Goal: Find specific page/section: Find specific page/section

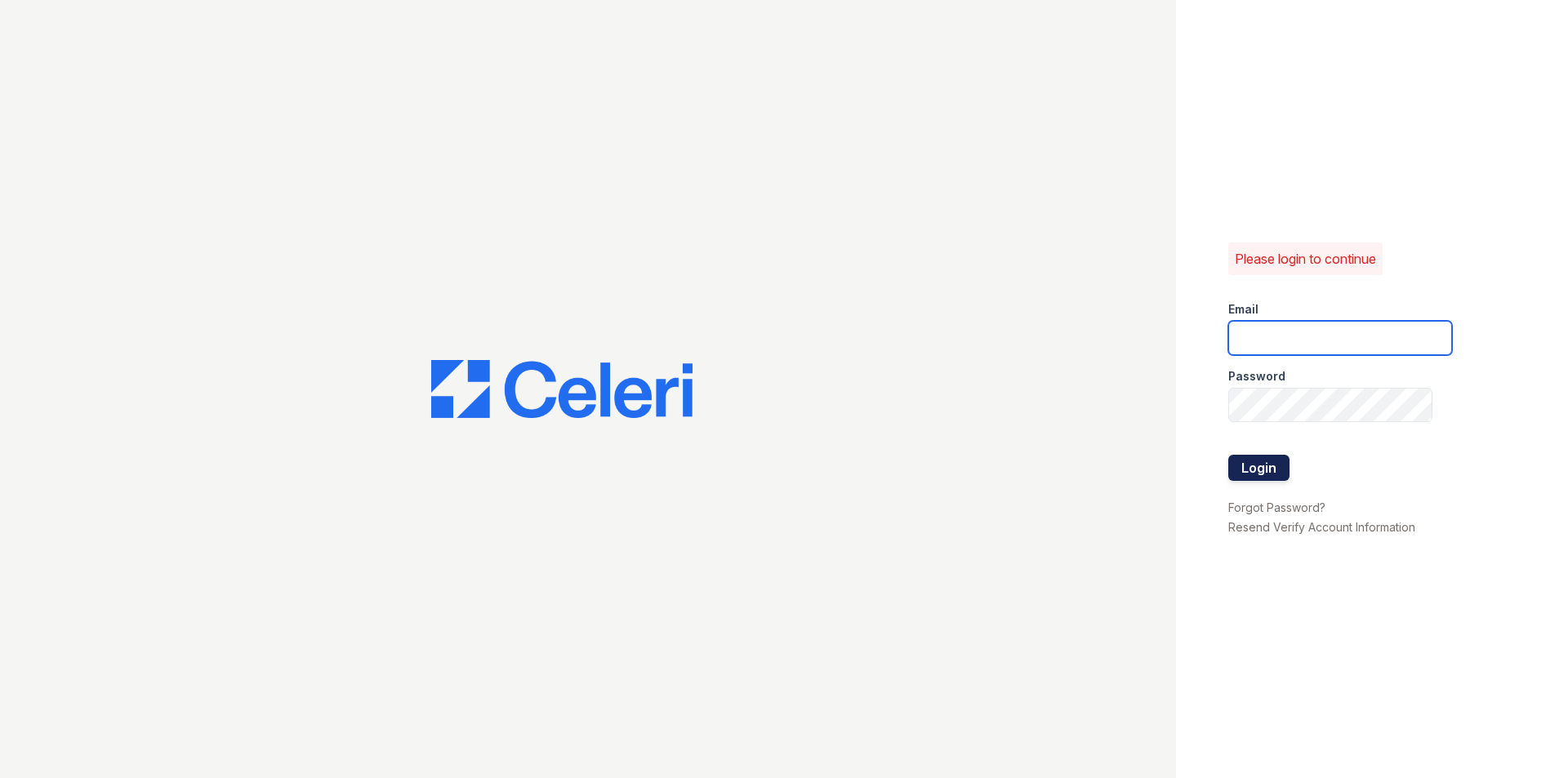
type input "[EMAIL_ADDRESS][DOMAIN_NAME]"
click at [1278, 467] on button "Login" at bounding box center [1259, 468] width 61 height 26
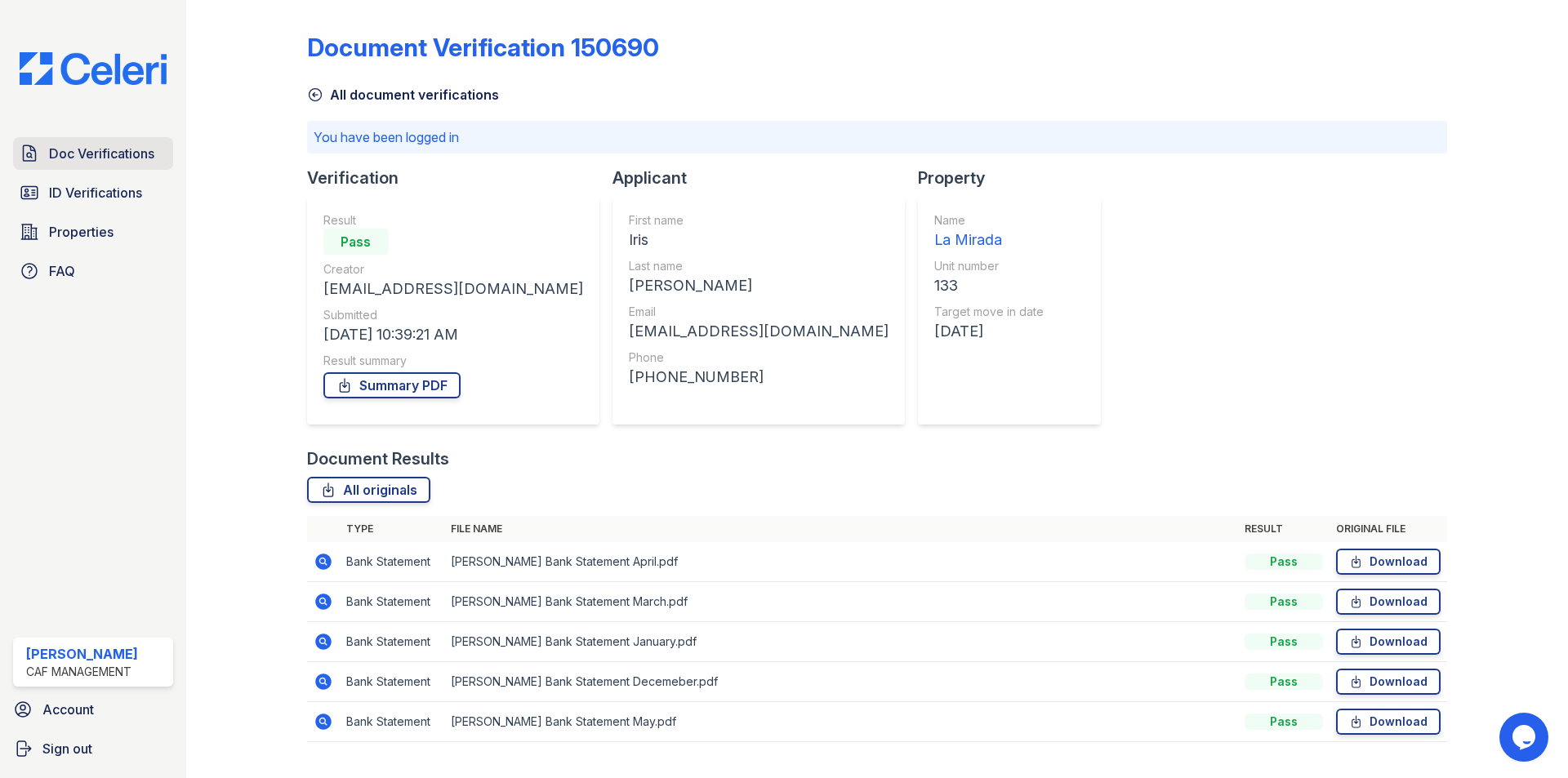
click at [104, 169] on link "Doc Verifications" at bounding box center [93, 154] width 160 height 33
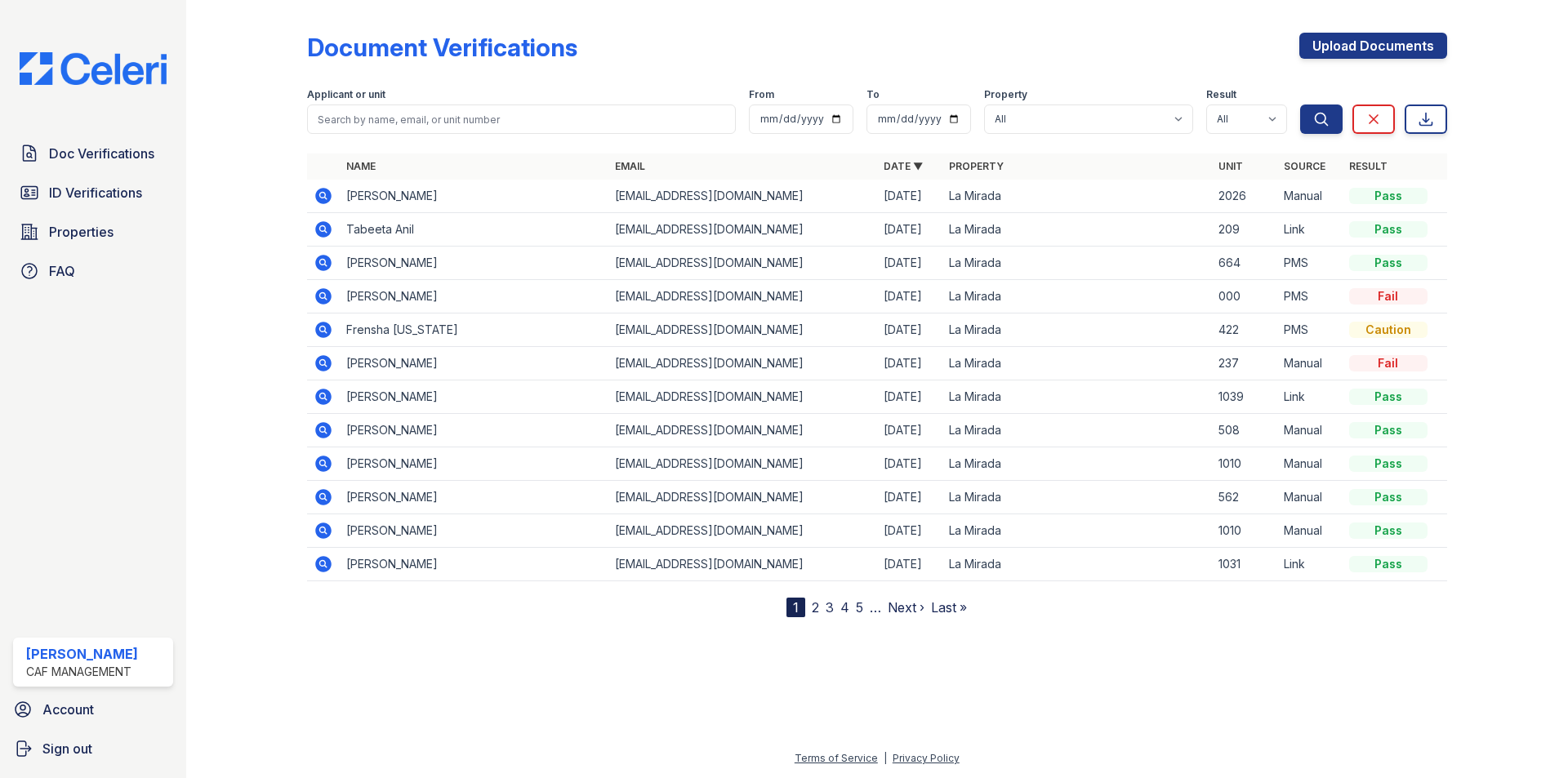
click at [98, 207] on link "ID Verifications" at bounding box center [93, 193] width 160 height 33
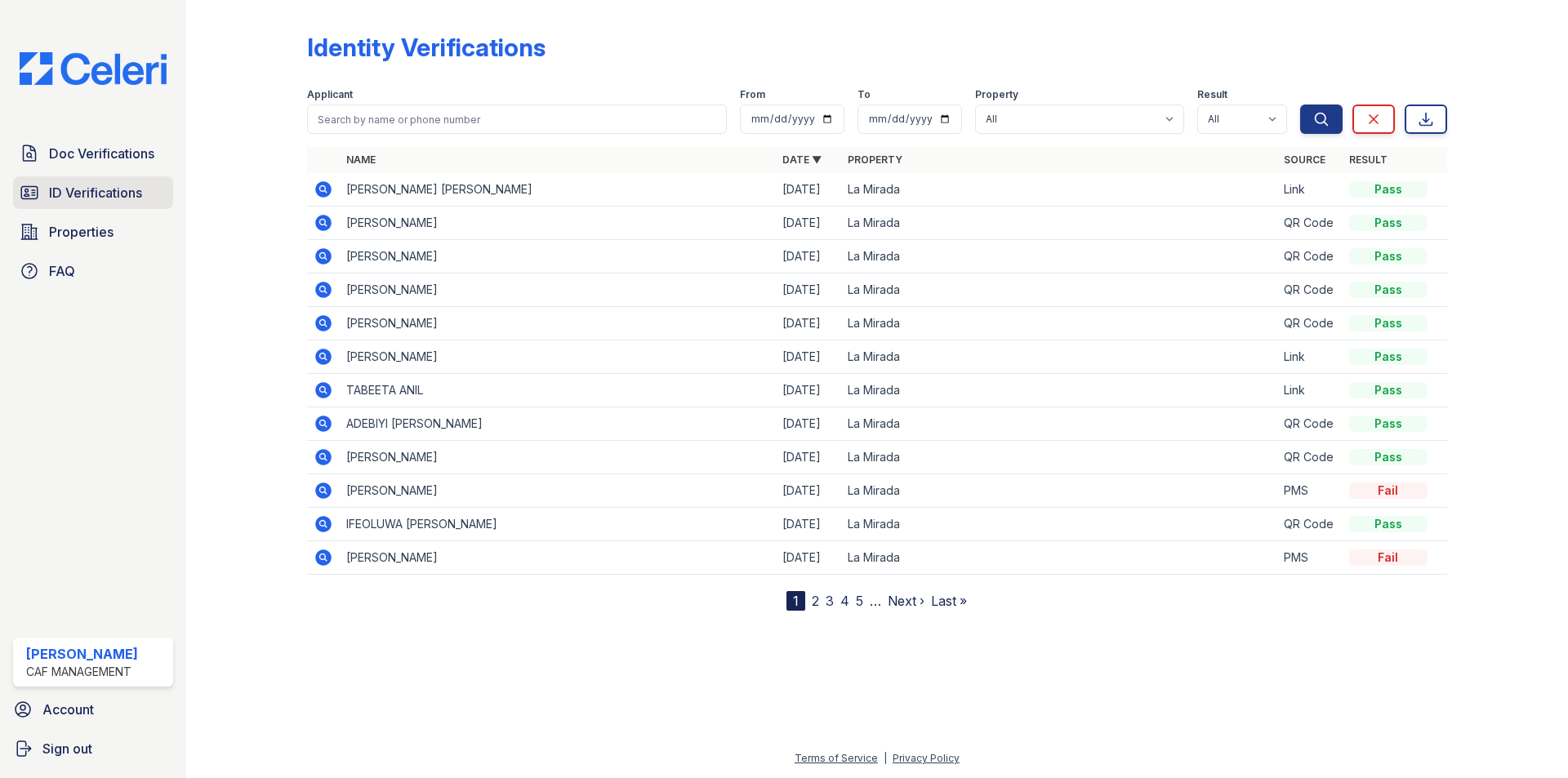
click at [99, 209] on link "ID Verifications" at bounding box center [93, 193] width 160 height 33
click at [111, 184] on span "ID Verifications" at bounding box center [95, 193] width 93 height 20
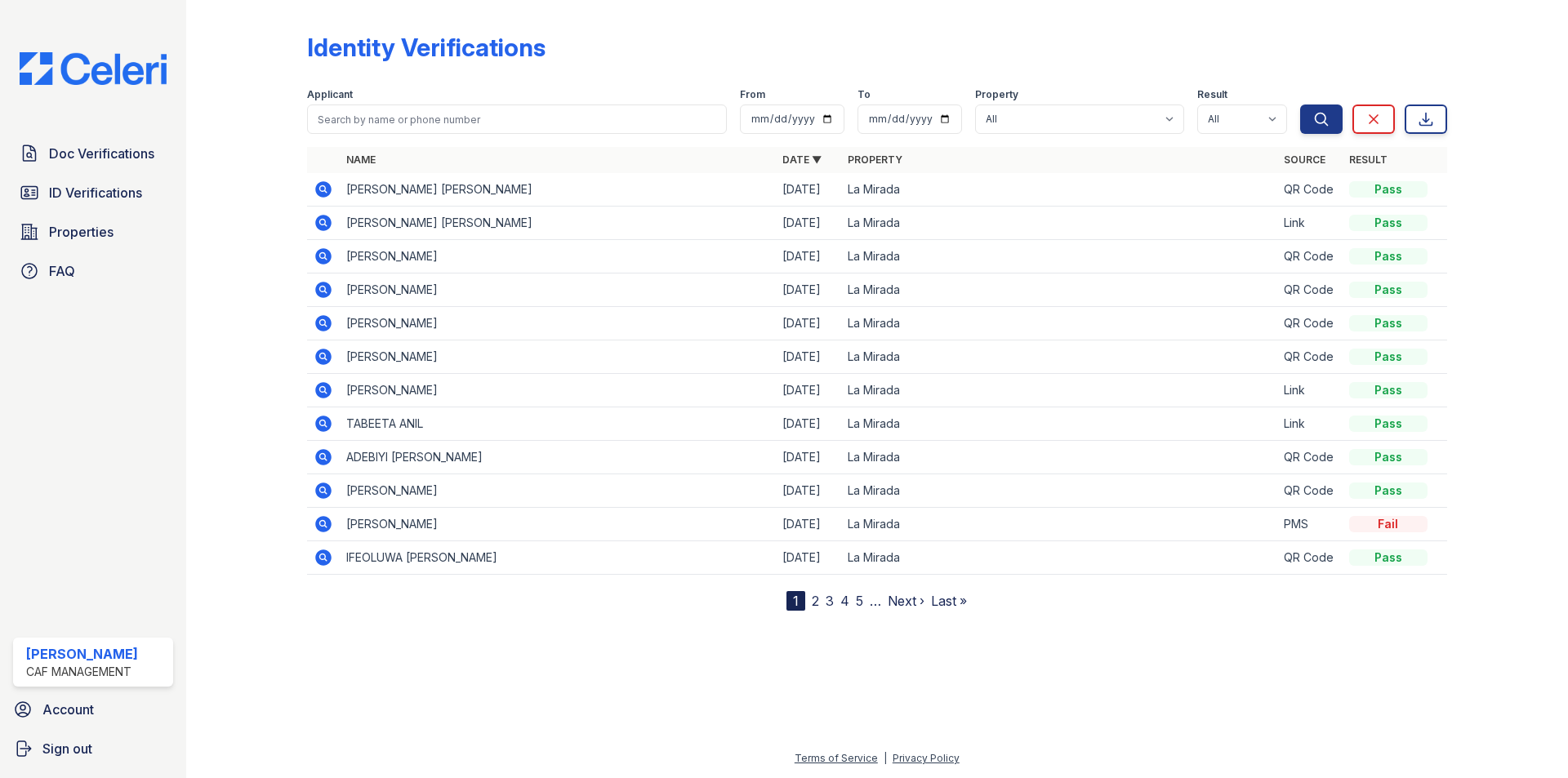
click at [105, 192] on span "ID Verifications" at bounding box center [95, 193] width 93 height 20
drag, startPoint x: 0, startPoint y: 356, endPoint x: 1, endPoint y: 375, distance: 19.0
click at [1, 375] on div "Doc Verifications ID Verifications Properties FAQ [PERSON_NAME] CAF Management …" at bounding box center [93, 389] width 186 height 778
drag, startPoint x: 11, startPoint y: 339, endPoint x: 18, endPoint y: 352, distance: 14.8
click at [17, 352] on div "Doc Verifications ID Verifications Properties FAQ [PERSON_NAME] CAF Management …" at bounding box center [93, 389] width 186 height 778
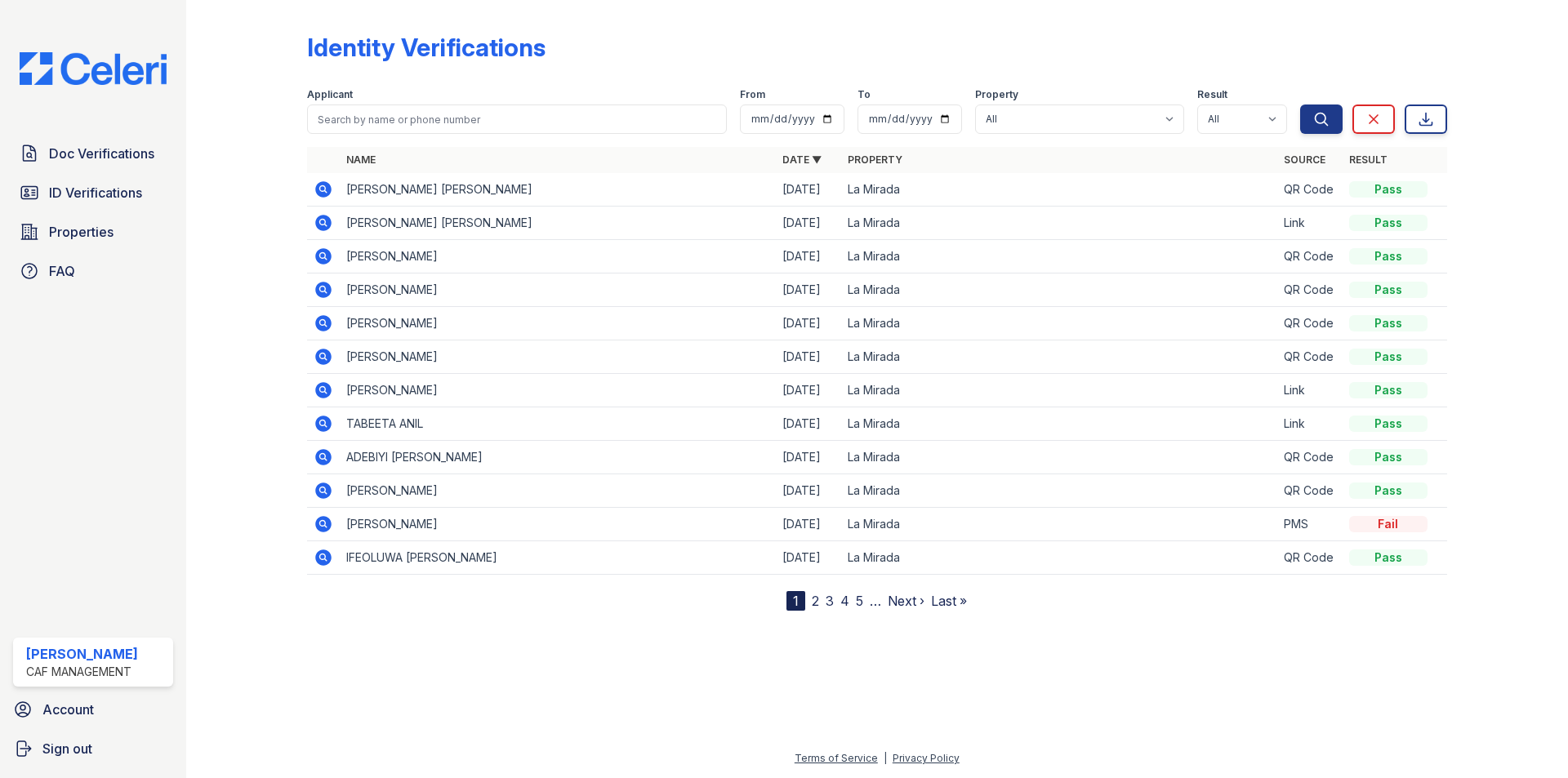
click at [168, 402] on div "Doc Verifications ID Verifications Properties FAQ [PERSON_NAME] CAF Management …" at bounding box center [93, 389] width 186 height 778
drag, startPoint x: 151, startPoint y: 360, endPoint x: 136, endPoint y: 360, distance: 15.0
click at [151, 359] on div "Doc Verifications ID Verifications Properties FAQ [PERSON_NAME] CAF Management …" at bounding box center [93, 389] width 186 height 778
click at [22, 392] on div "Doc Verifications ID Verifications Properties FAQ [PERSON_NAME] CAF Management …" at bounding box center [93, 389] width 186 height 778
